Goal: Find contact information: Find contact information

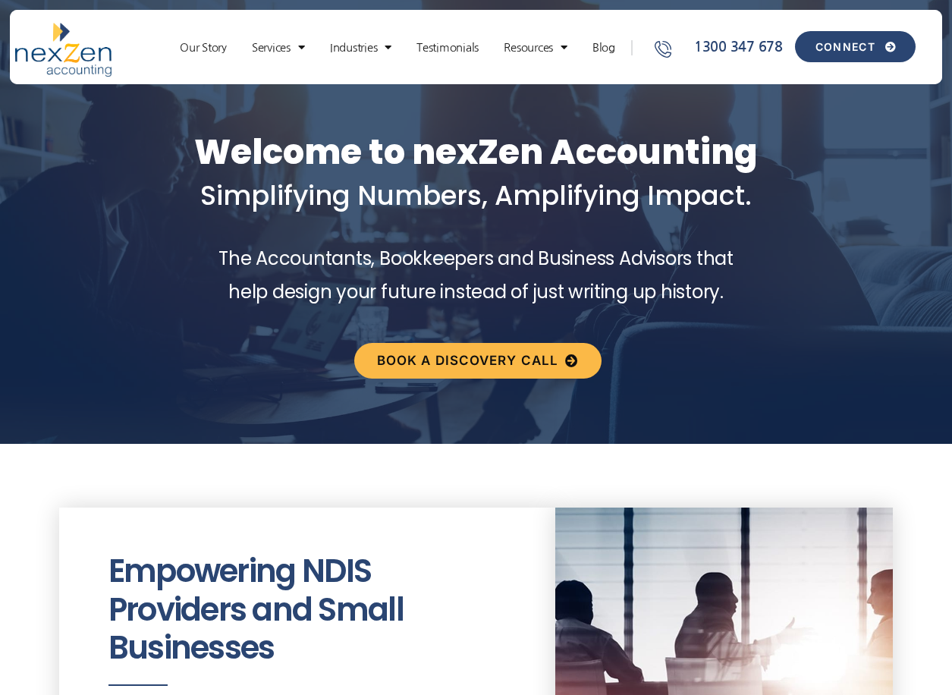
click at [830, 53] on link "CONNECT" at bounding box center [855, 46] width 121 height 31
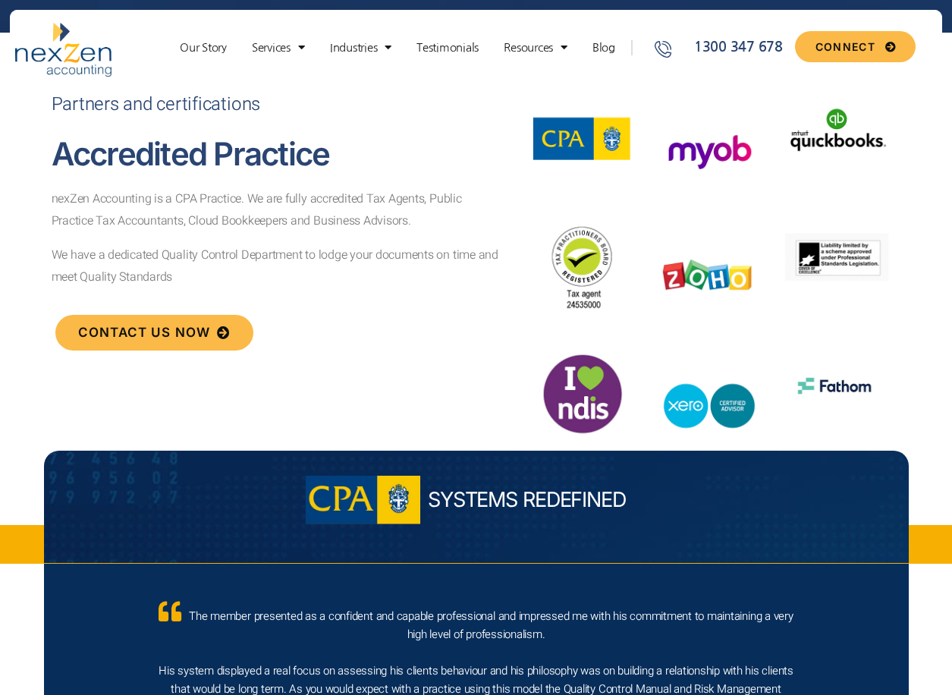
scroll to position [4779, 0]
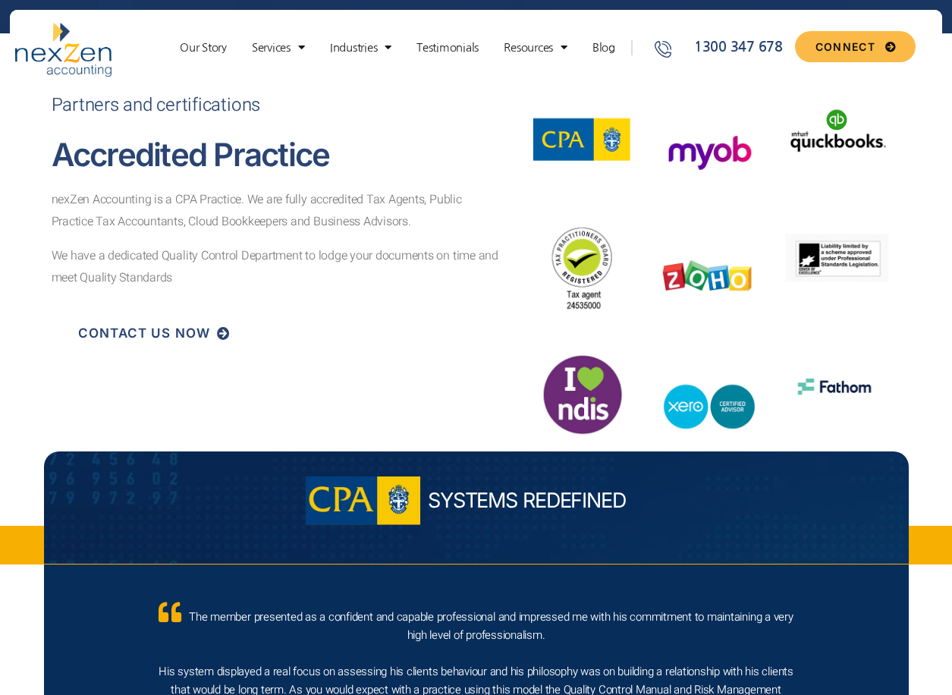
click at [174, 327] on span "CONTACT US NOW" at bounding box center [144, 333] width 132 height 13
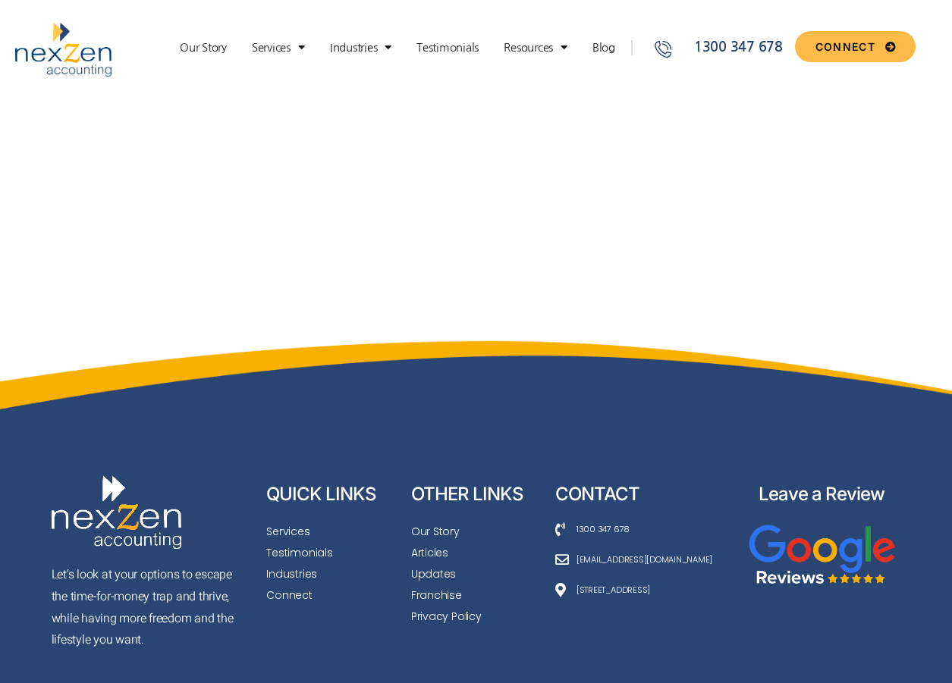
scroll to position [1202, 0]
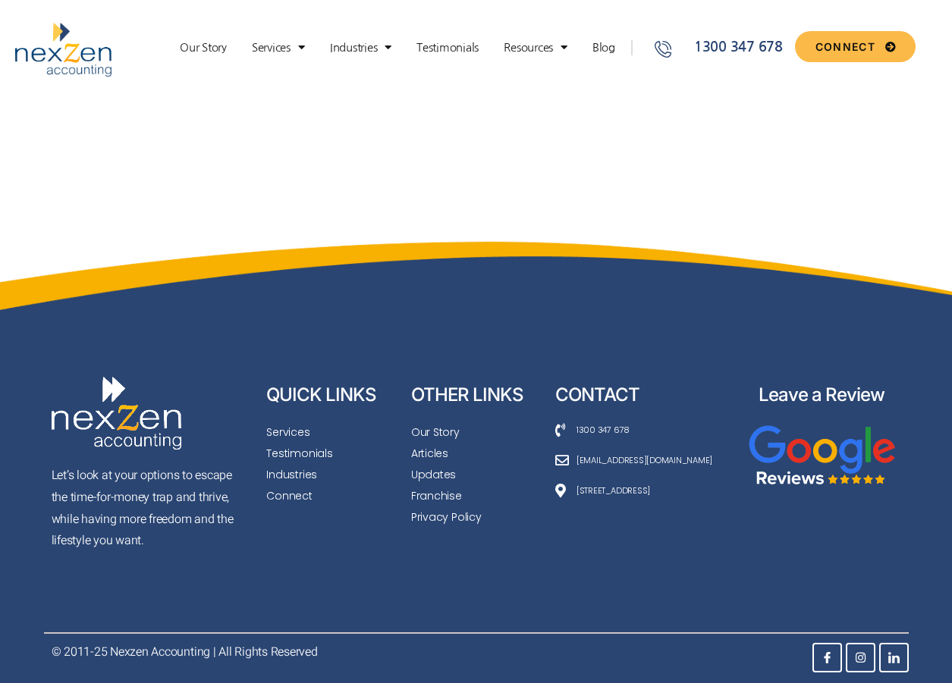
click at [588, 458] on span "[EMAIL_ADDRESS][DOMAIN_NAME]" at bounding box center [643, 460] width 140 height 17
